Goal: Task Accomplishment & Management: Complete application form

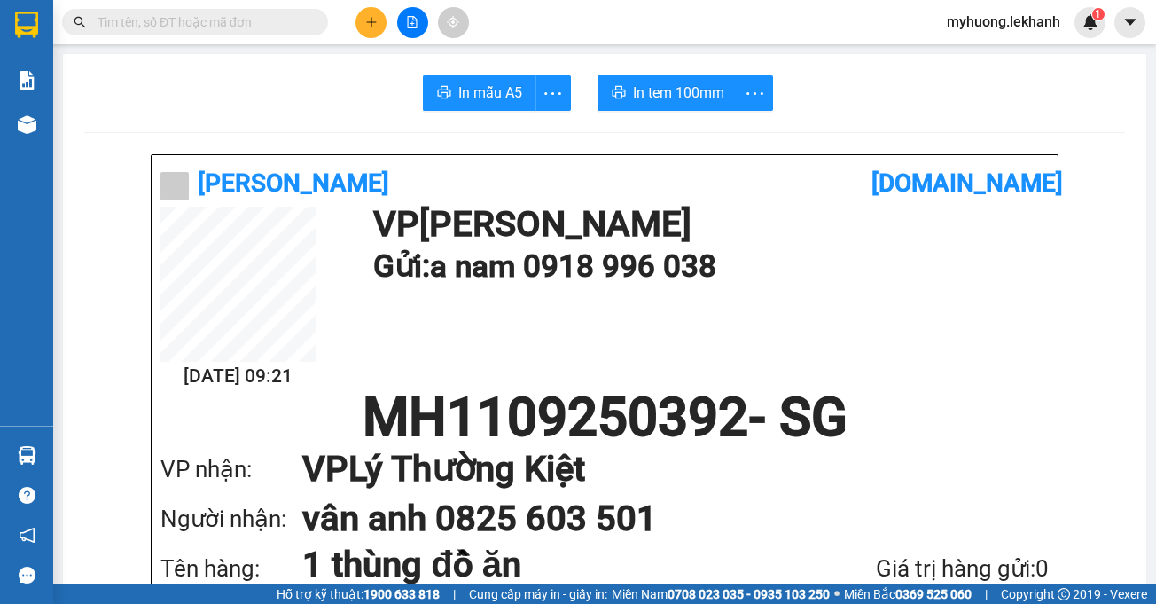
scroll to position [1330, 0]
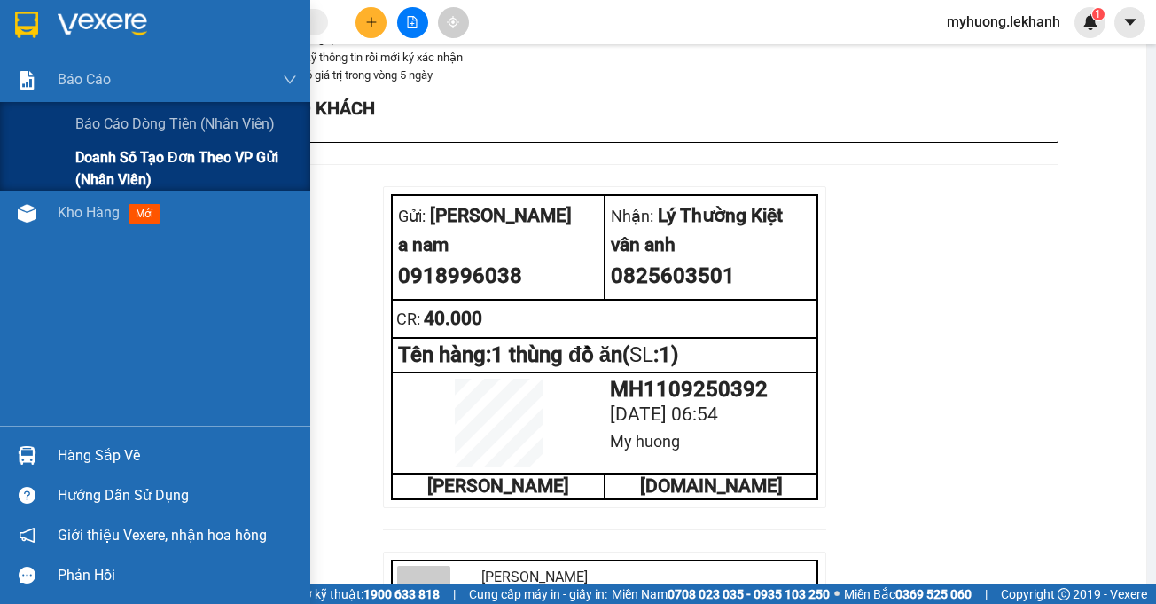
click at [120, 176] on span "Doanh số tạo đơn theo VP gửi (nhân viên)" at bounding box center [186, 168] width 222 height 44
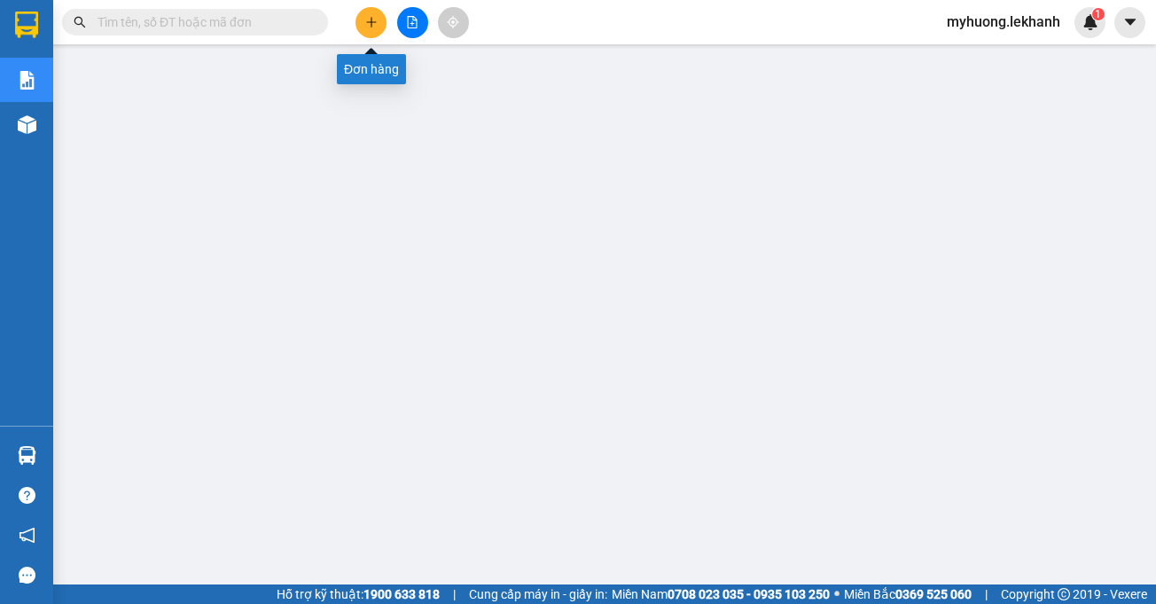
click at [363, 20] on button at bounding box center [370, 22] width 31 height 31
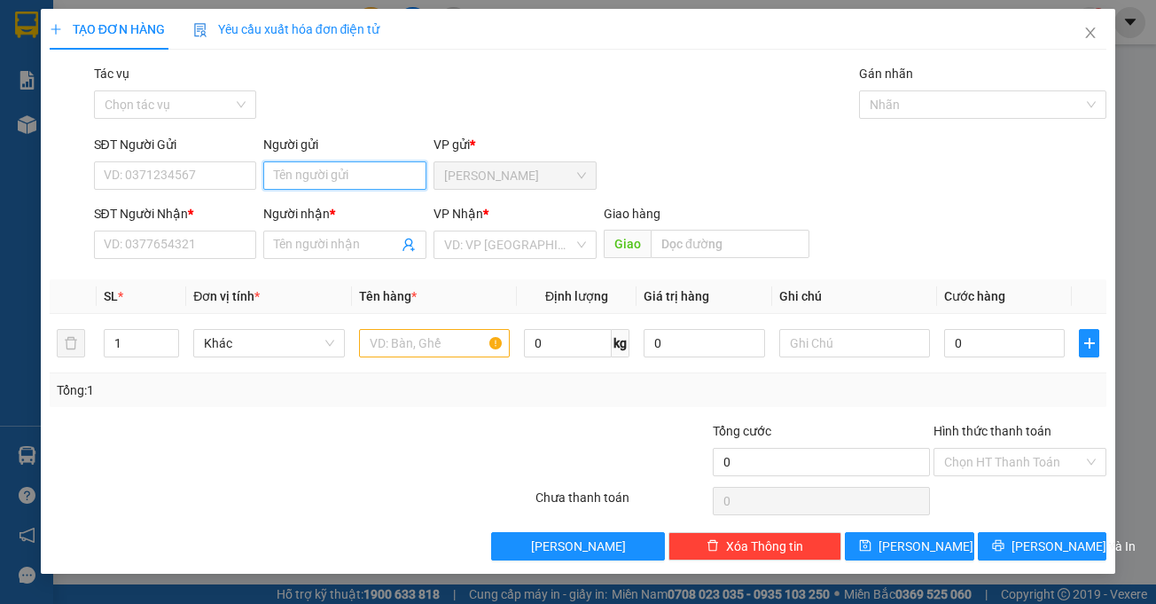
click at [328, 180] on input "Người gửi" at bounding box center [344, 175] width 163 height 28
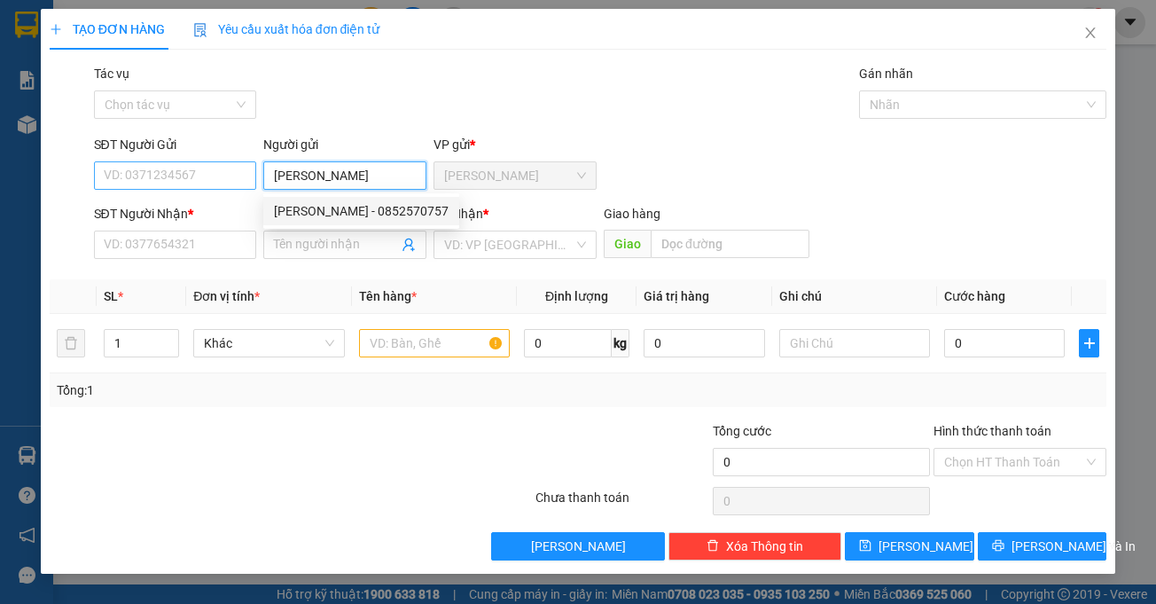
type input "[PERSON_NAME]"
click at [195, 170] on input "SĐT Người Gửi" at bounding box center [175, 175] width 163 height 28
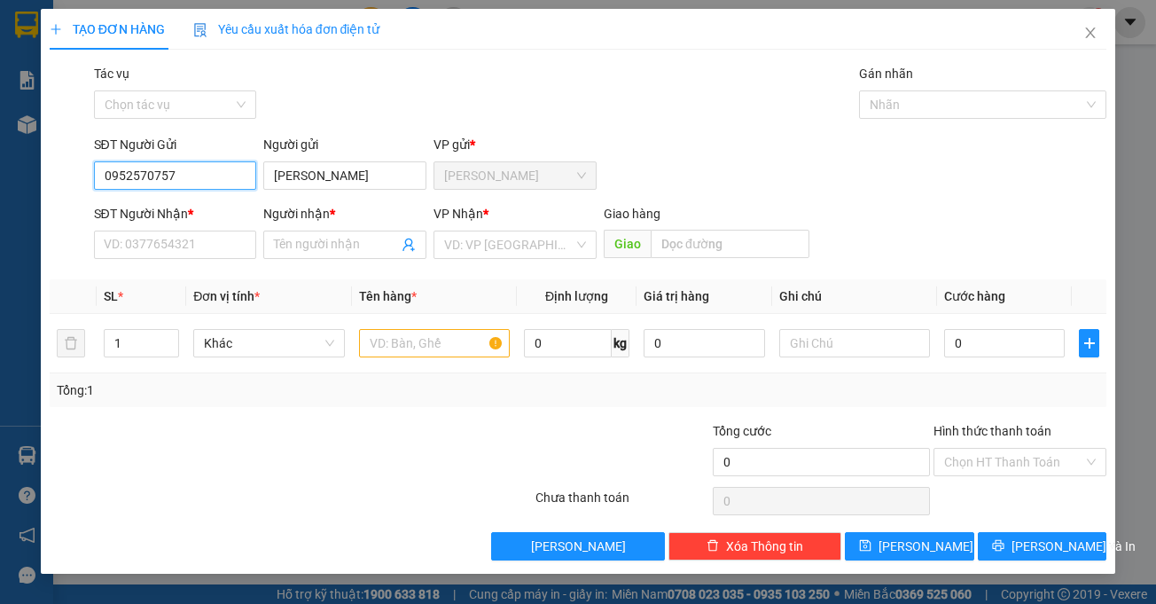
click at [115, 181] on input "0952570757" at bounding box center [175, 175] width 163 height 28
type input "0852570757"
click at [167, 209] on div "0852570757 - [PERSON_NAME]" at bounding box center [192, 211] width 175 height 20
type input "[PERSON_NAME]"
type input "0961572560"
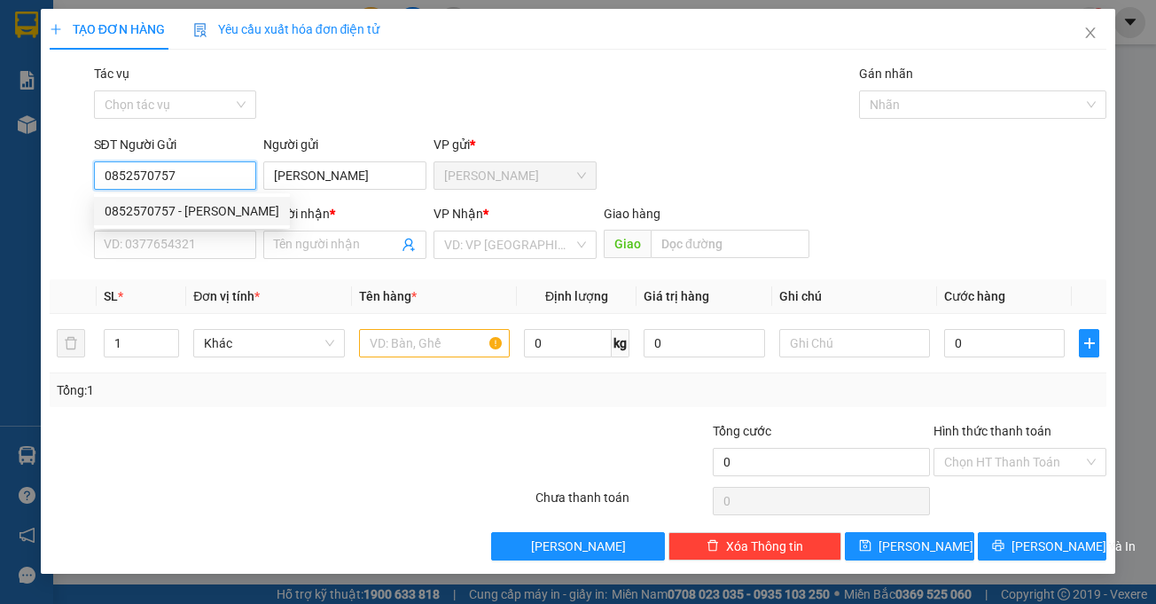
type input "đỉnh"
type input "30.000"
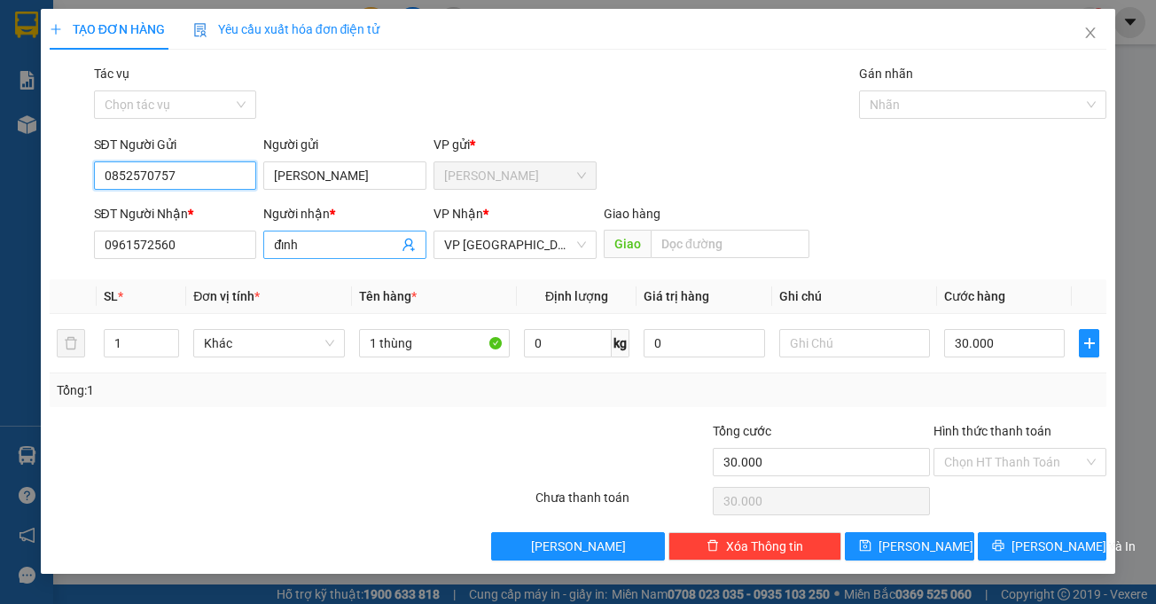
type input "0852570757"
click at [347, 254] on input "đỉnh" at bounding box center [336, 245] width 124 height 20
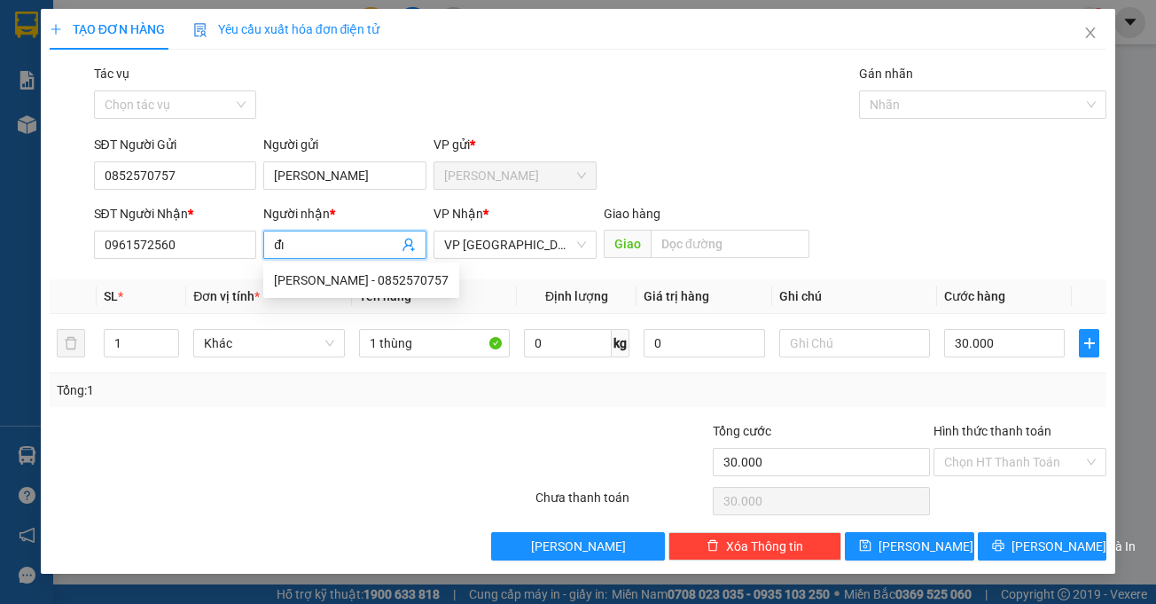
type input "đ"
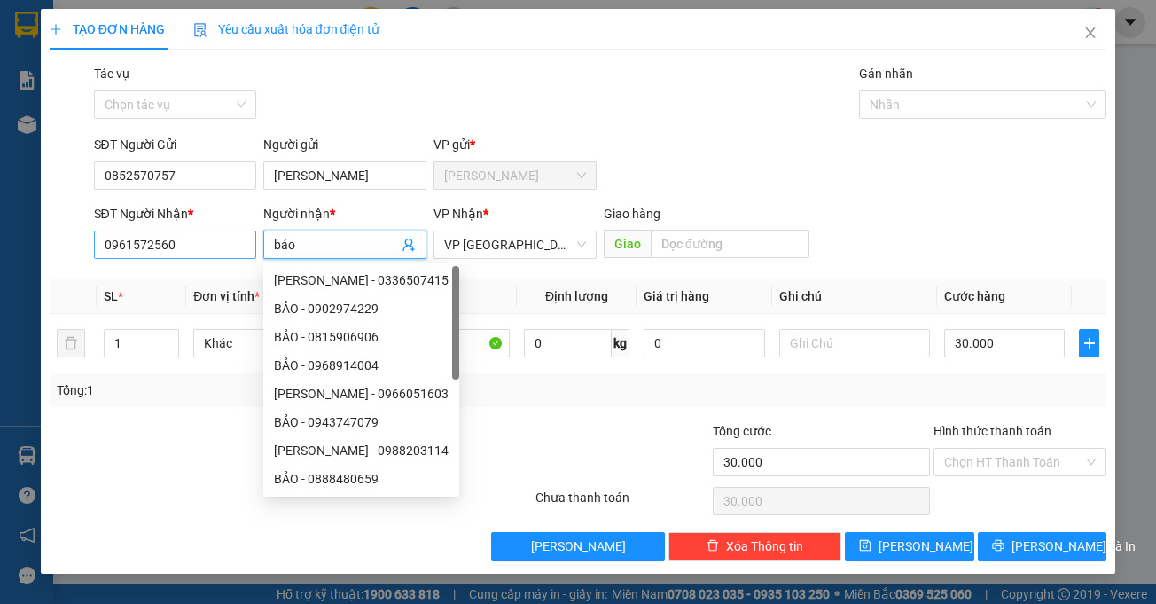
type input "bảo"
click at [206, 249] on input "0961572560" at bounding box center [175, 244] width 163 height 28
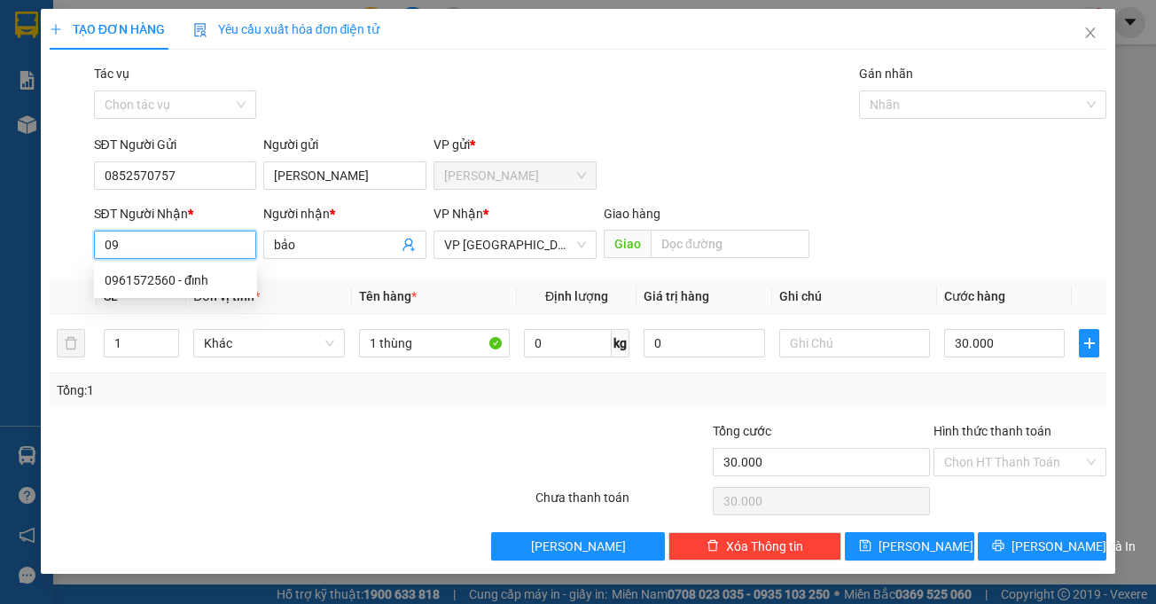
type input "0"
click at [525, 251] on span "VP [GEOGRAPHIC_DATA]" at bounding box center [515, 244] width 142 height 27
type input "0334445050"
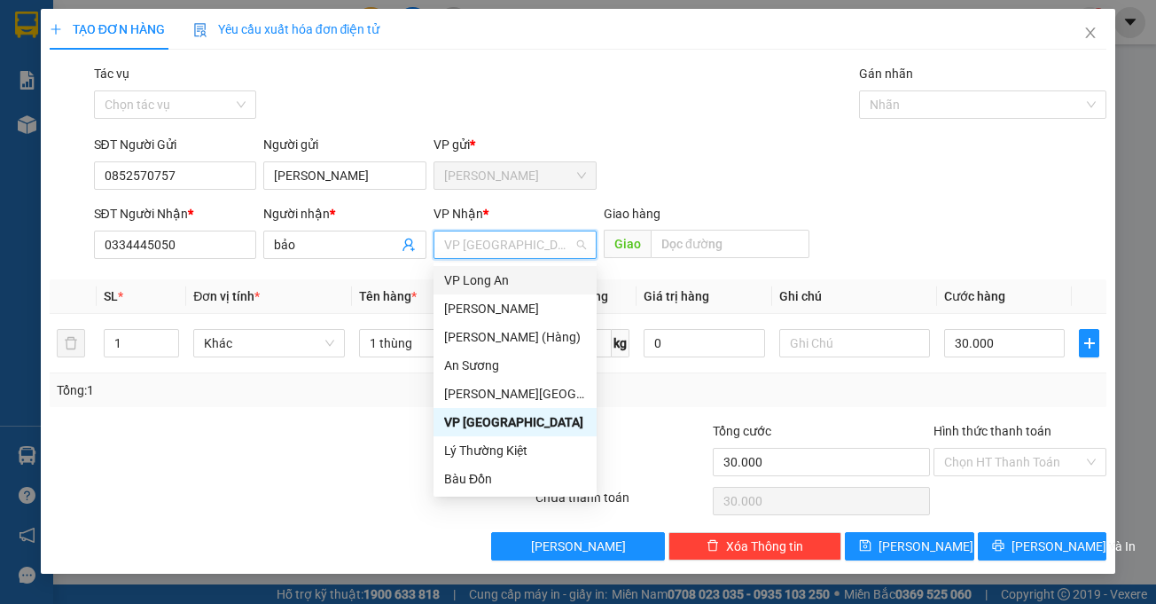
type input "a"
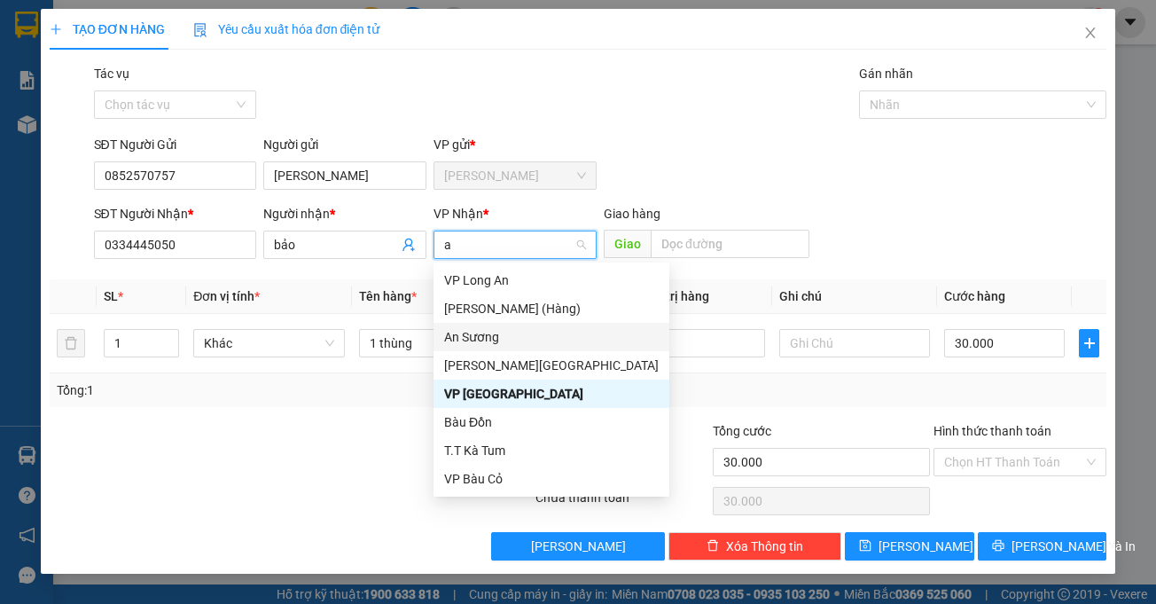
click at [487, 333] on div "An Sương" at bounding box center [551, 337] width 215 height 20
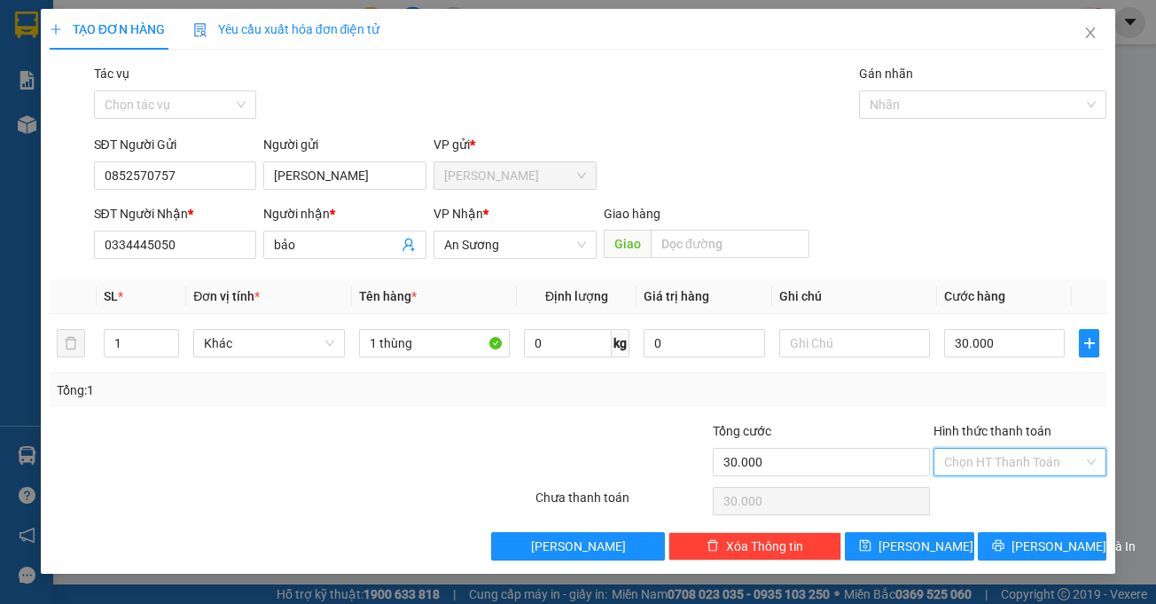
click at [979, 464] on input "Hình thức thanh toán" at bounding box center [1013, 462] width 139 height 27
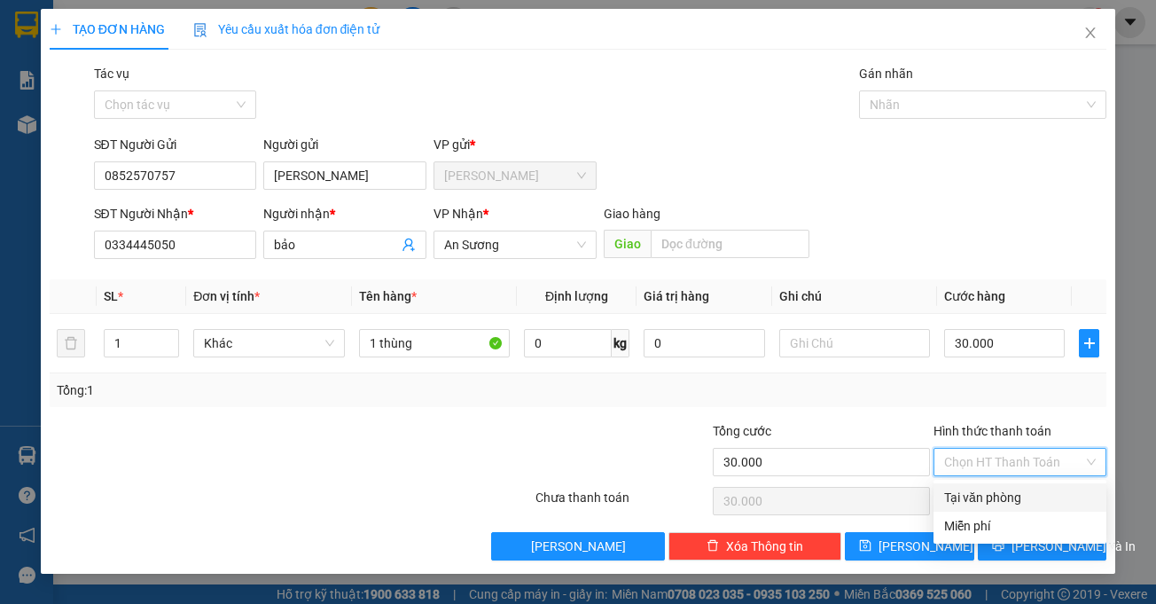
click at [986, 497] on div "Tại văn phòng" at bounding box center [1020, 498] width 152 height 20
type input "0"
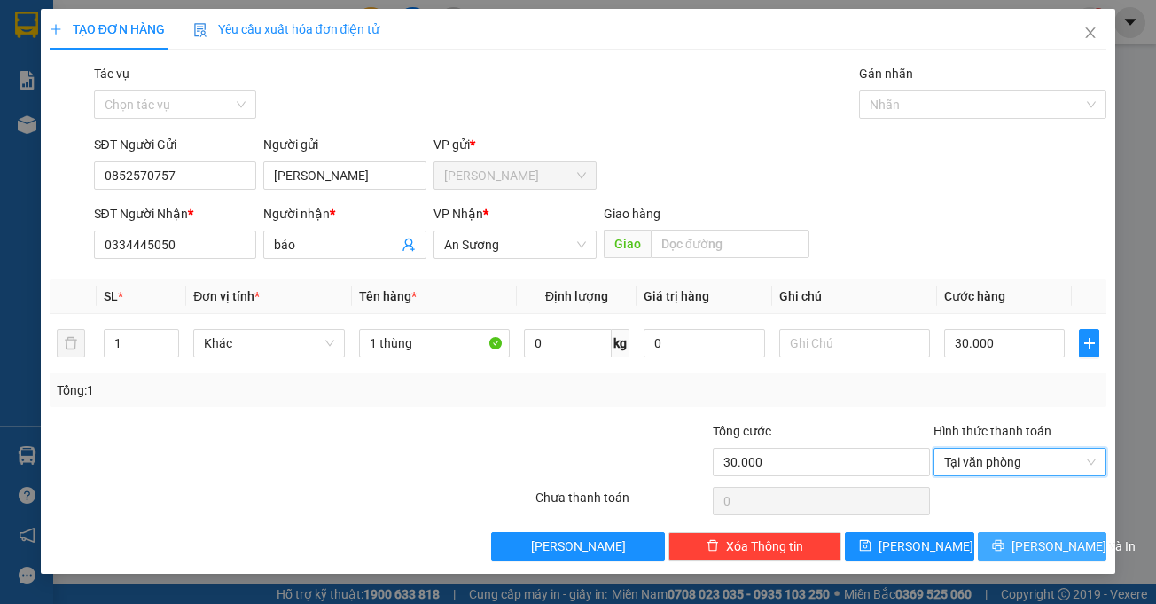
click at [1009, 536] on button "[PERSON_NAME] và In" at bounding box center [1042, 546] width 129 height 28
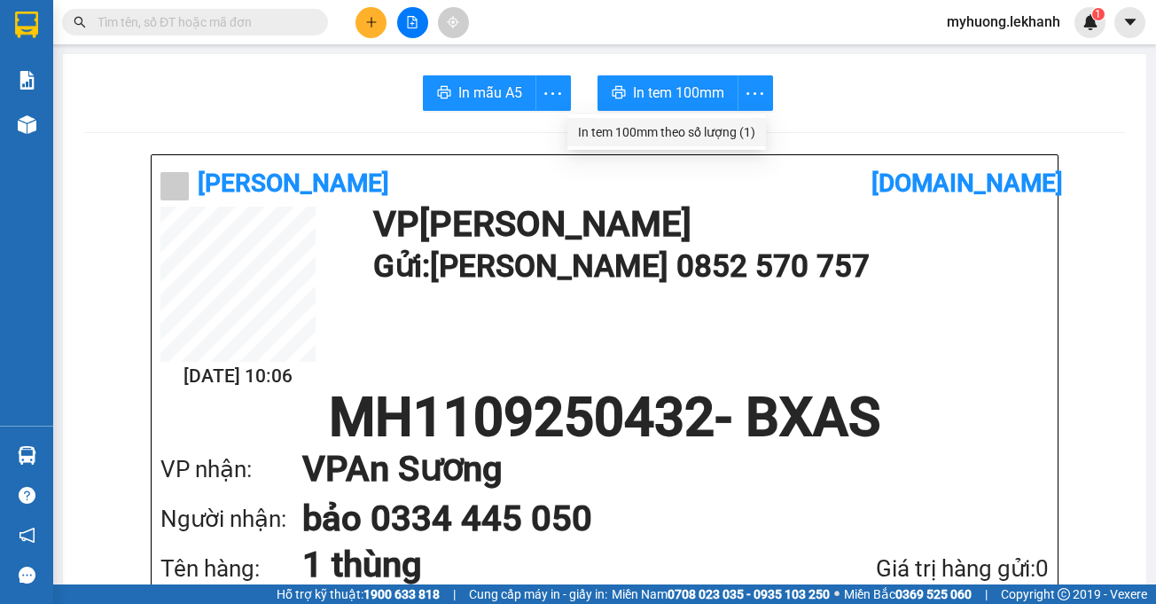
click at [749, 127] on div "In tem 100mm theo số lượng (1)" at bounding box center [666, 132] width 177 height 20
